Goal: Entertainment & Leisure: Browse casually

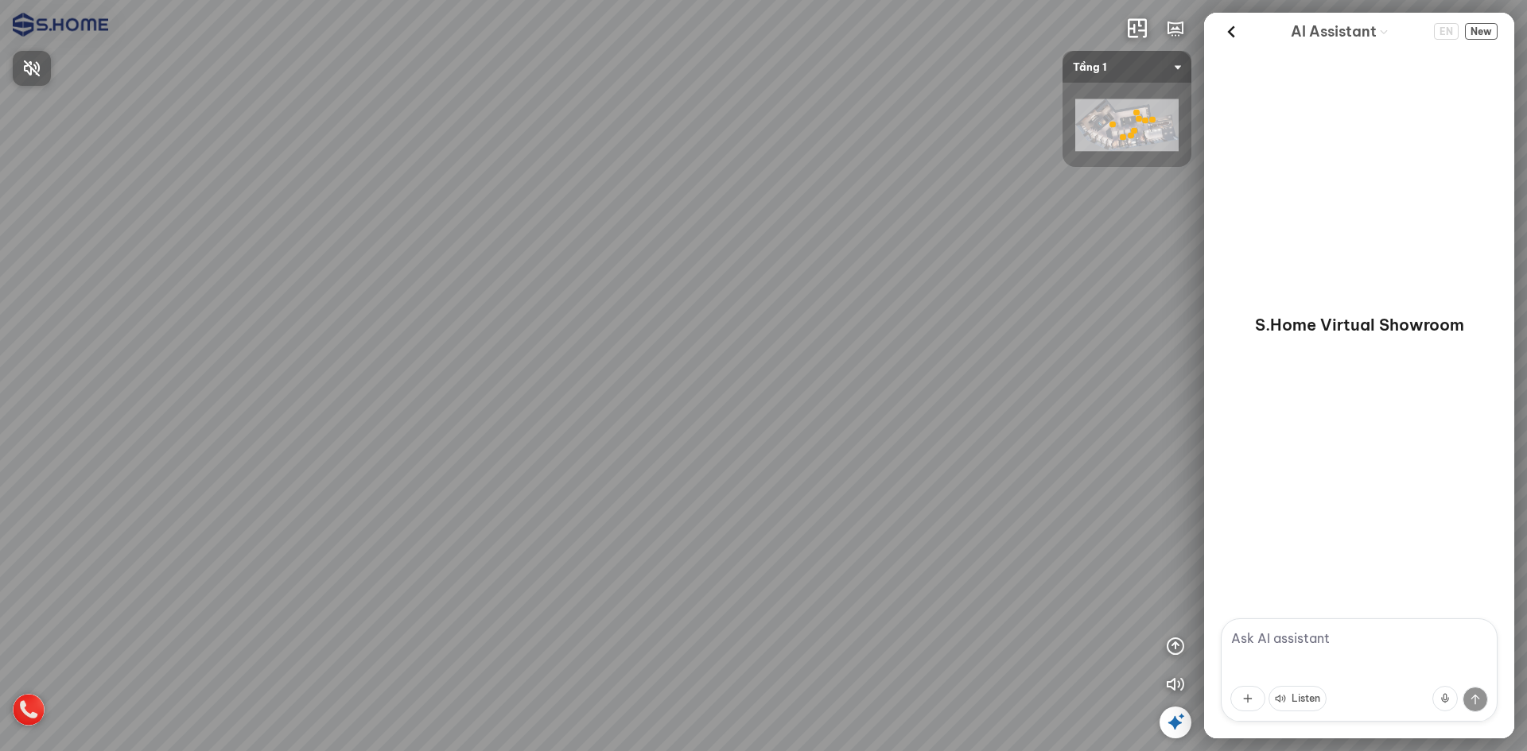
click at [587, 184] on div at bounding box center [763, 375] width 1527 height 751
click at [487, 227] on div at bounding box center [763, 375] width 1527 height 751
